Goal: Check status

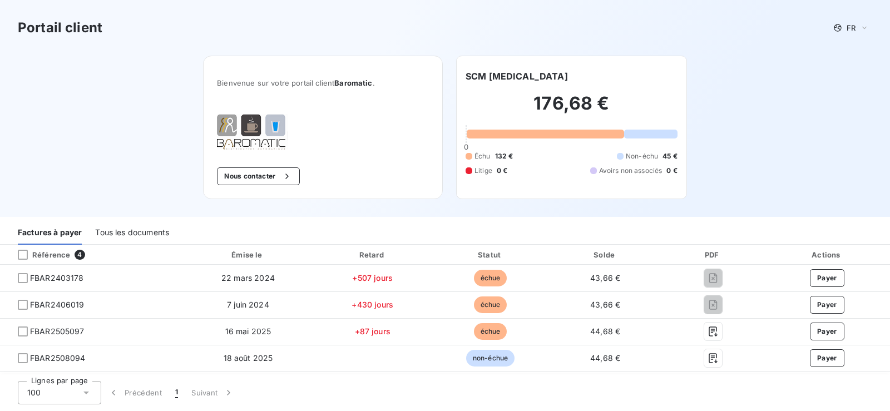
click at [326, 213] on div "Bienvenue sur votre portail client Baromatic . Nous contacter SCM [MEDICAL_DATA…" at bounding box center [444, 136] width 519 height 161
